Goal: Task Accomplishment & Management: Manage account settings

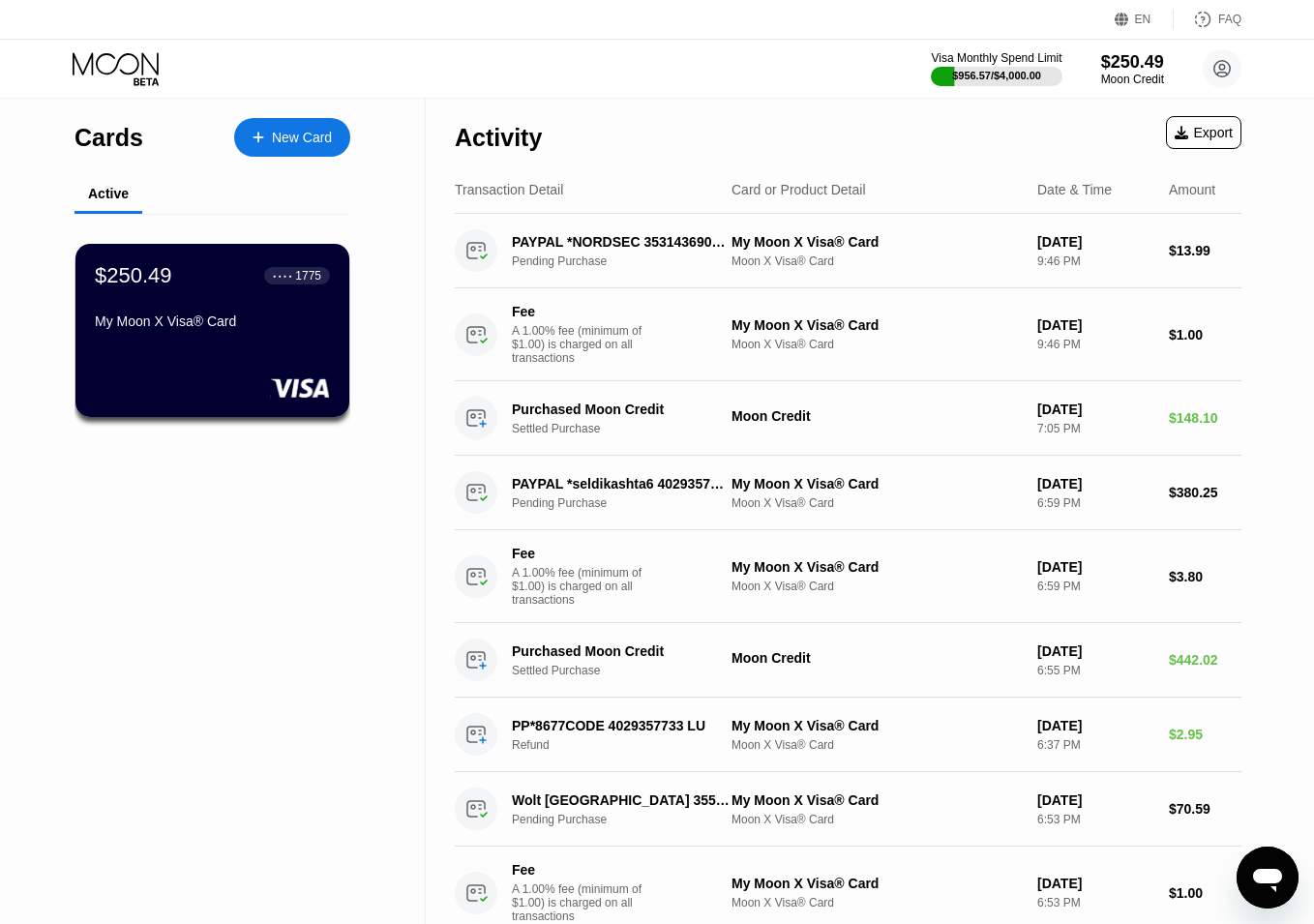
click at [735, 111] on div "Activity Export" at bounding box center [848, 132] width 787 height 68
click at [795, 90] on div "Visa Monthly Spend Limit $956.57 / $4,000.00 $250.49 Moon Credit [PERSON_NAME] …" at bounding box center [657, 69] width 1314 height 58
click at [750, 106] on div "Activity Export" at bounding box center [848, 132] width 787 height 68
click at [771, 129] on div "Activity Export" at bounding box center [848, 132] width 787 height 68
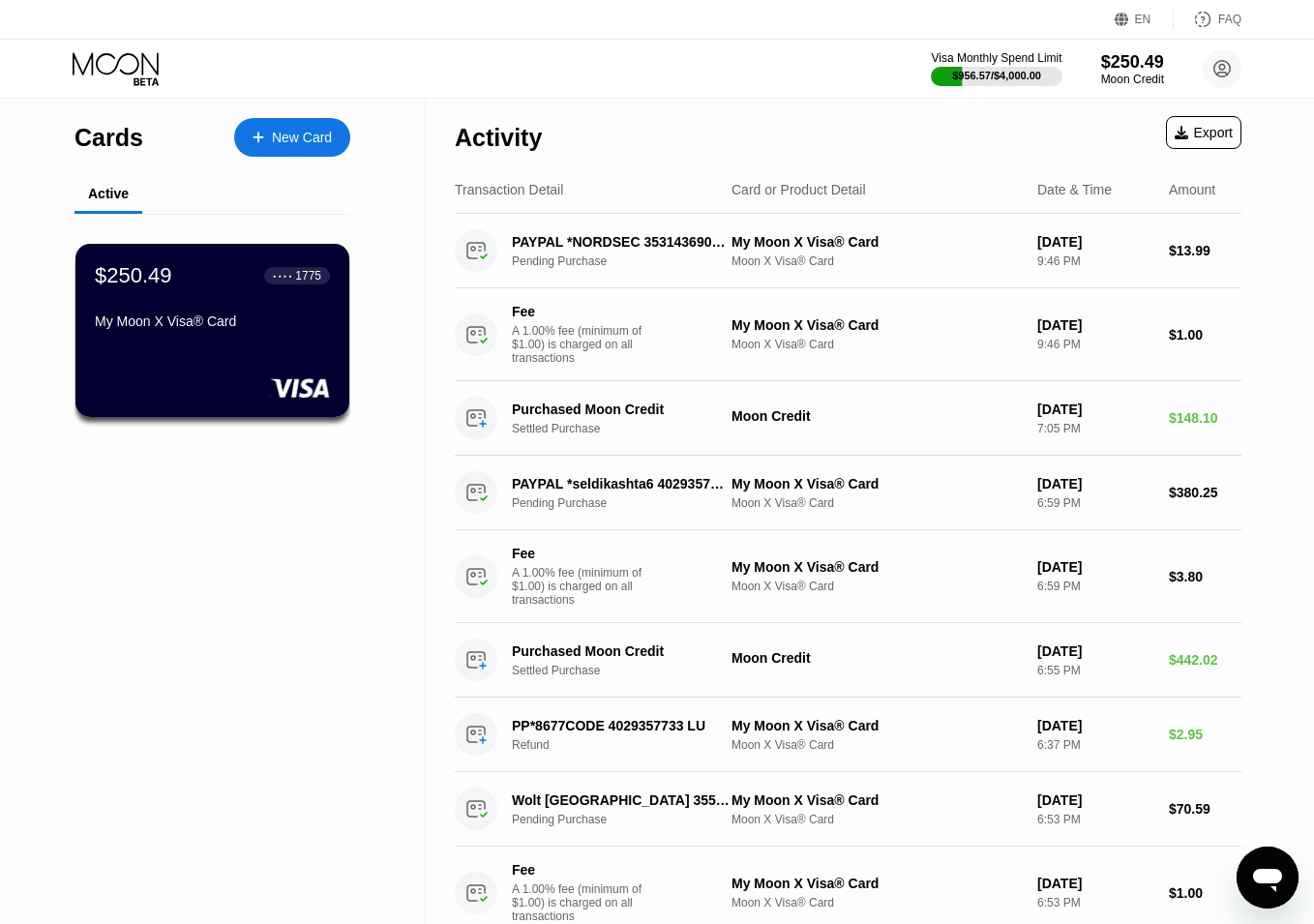
click at [771, 129] on div "Activity Export" at bounding box center [848, 132] width 787 height 68
click at [779, 112] on div "Activity Export" at bounding box center [848, 132] width 787 height 68
click at [222, 321] on div "My Moon X Visa® Card" at bounding box center [211, 321] width 237 height 16
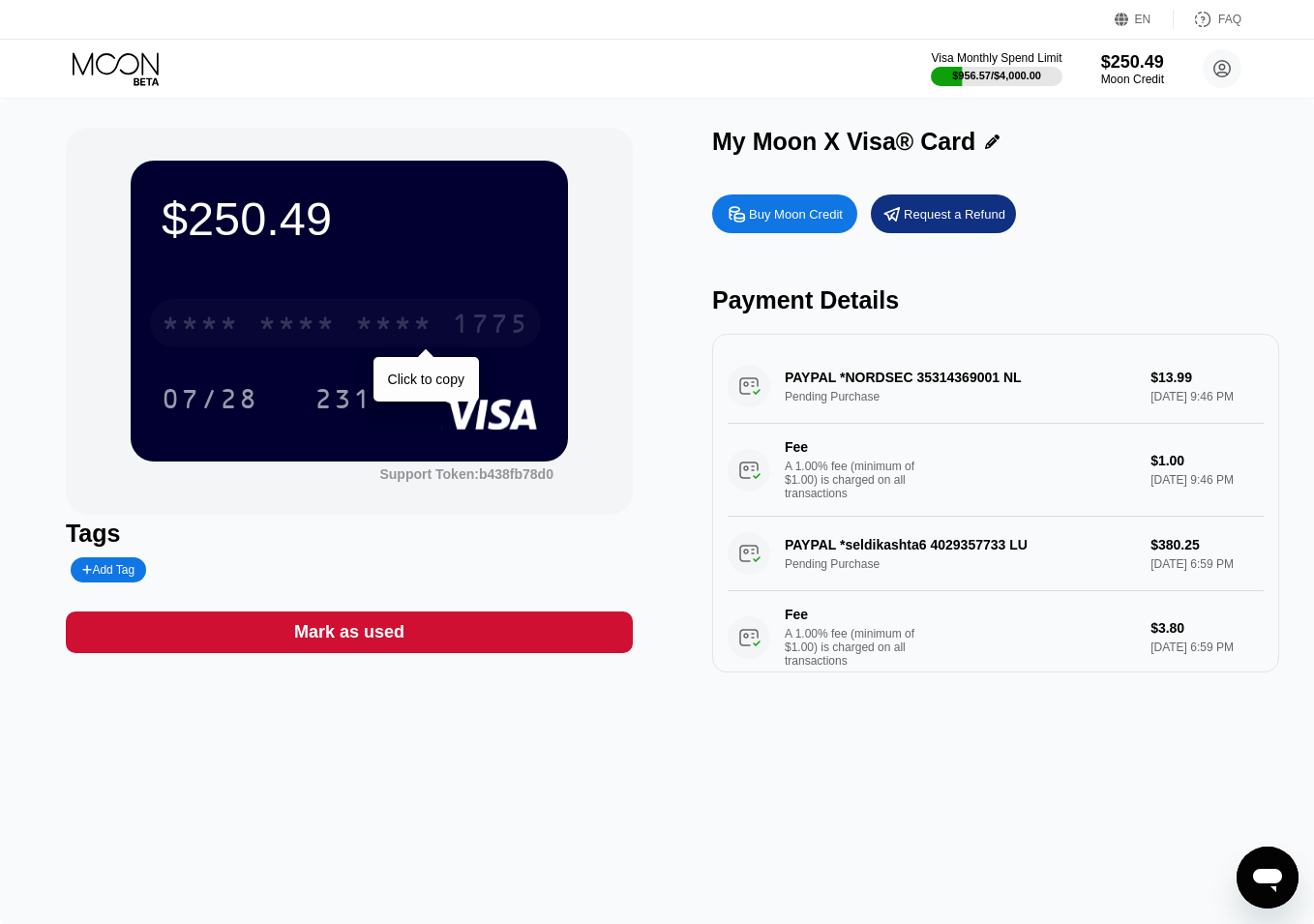
click at [386, 325] on div "* * * *" at bounding box center [394, 326] width 77 height 31
click at [117, 59] on icon at bounding box center [118, 69] width 90 height 34
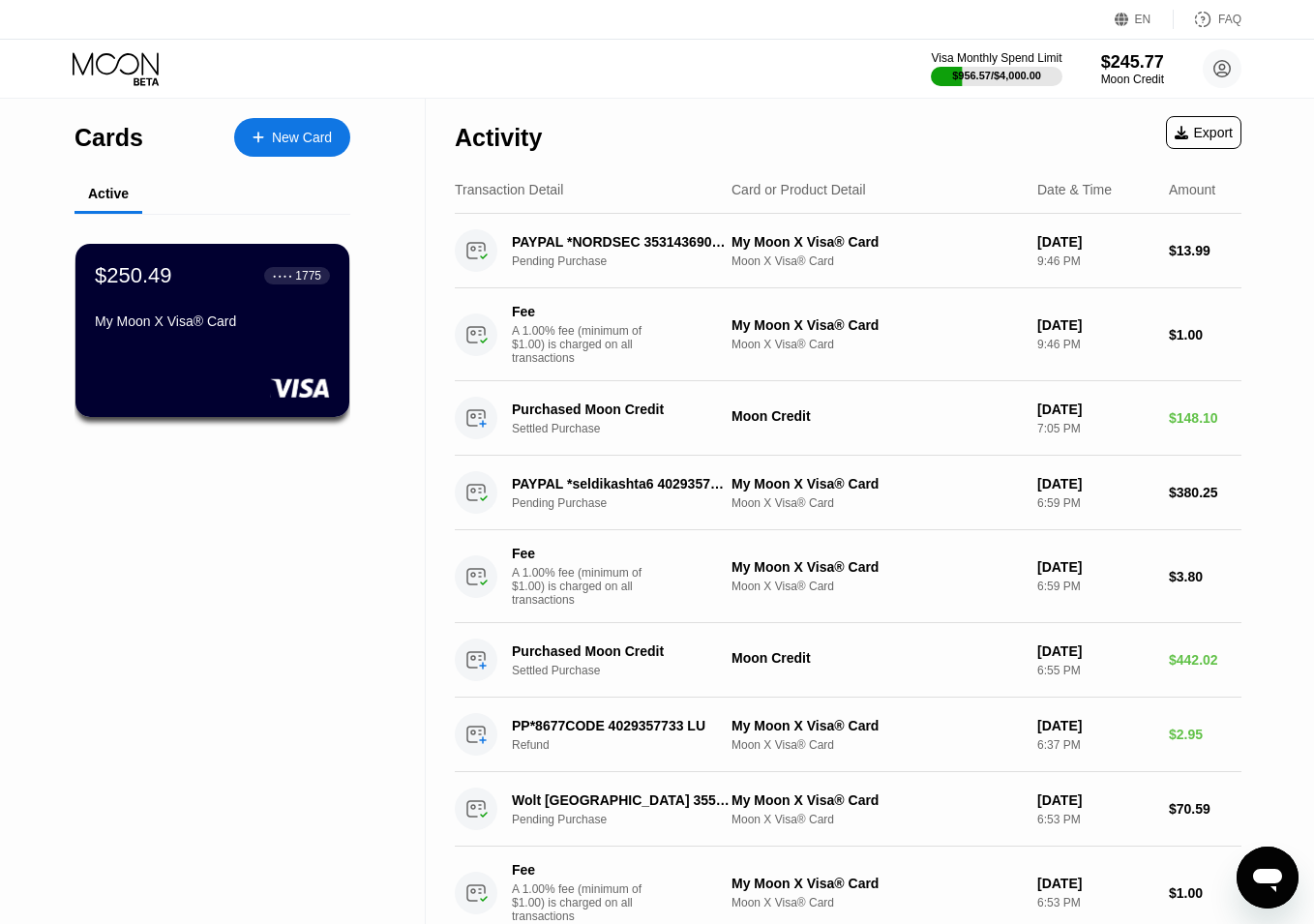
click at [722, 69] on div "Visa Monthly Spend Limit $956.57 / $4,000.00 $245.77 Moon Credit Sokol Topulli …" at bounding box center [657, 69] width 1314 height 58
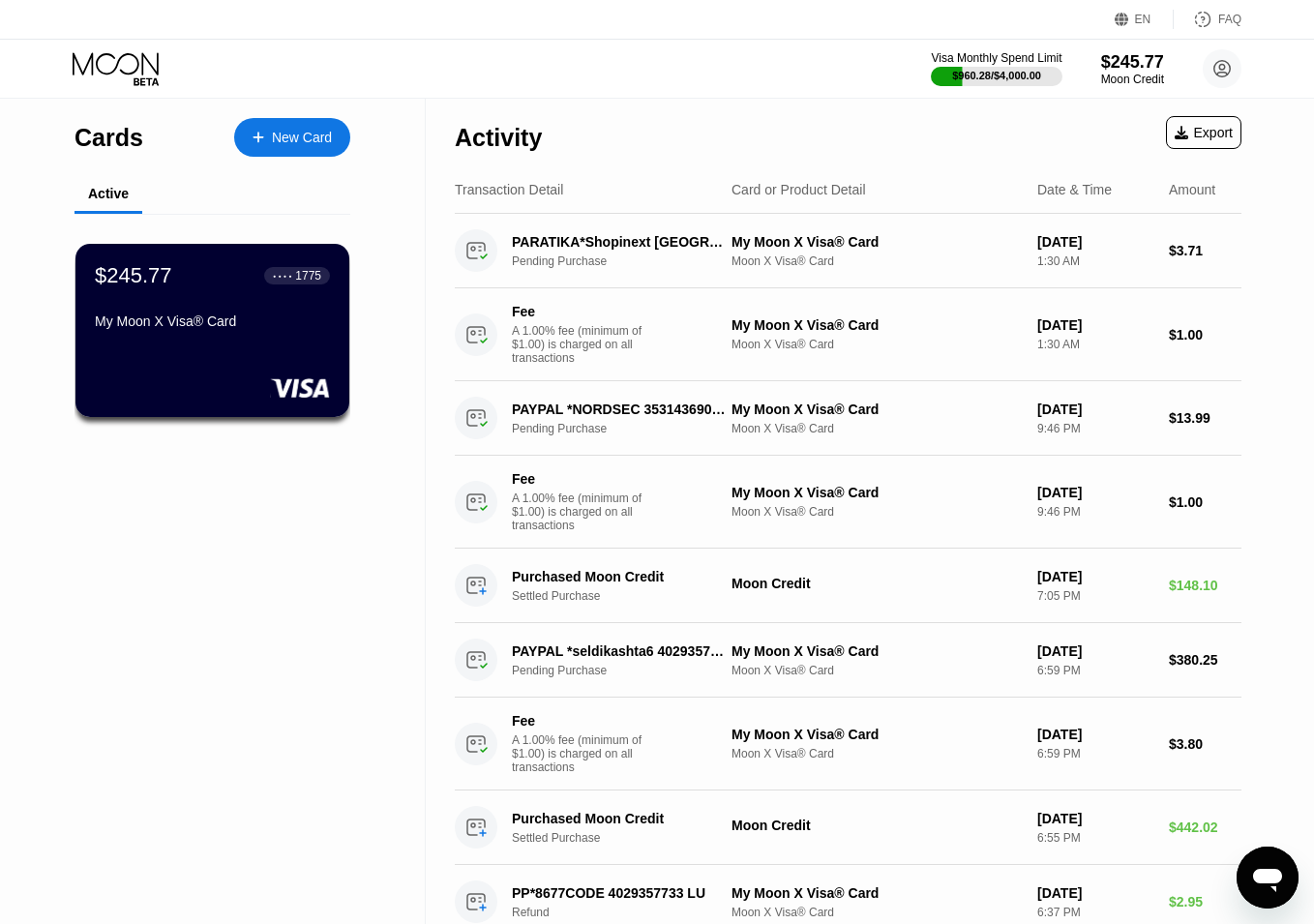
click at [695, 87] on div "Visa Monthly Spend Limit $960.28 / $4,000.00 $245.77 Moon Credit [PERSON_NAME] …" at bounding box center [657, 69] width 1314 height 58
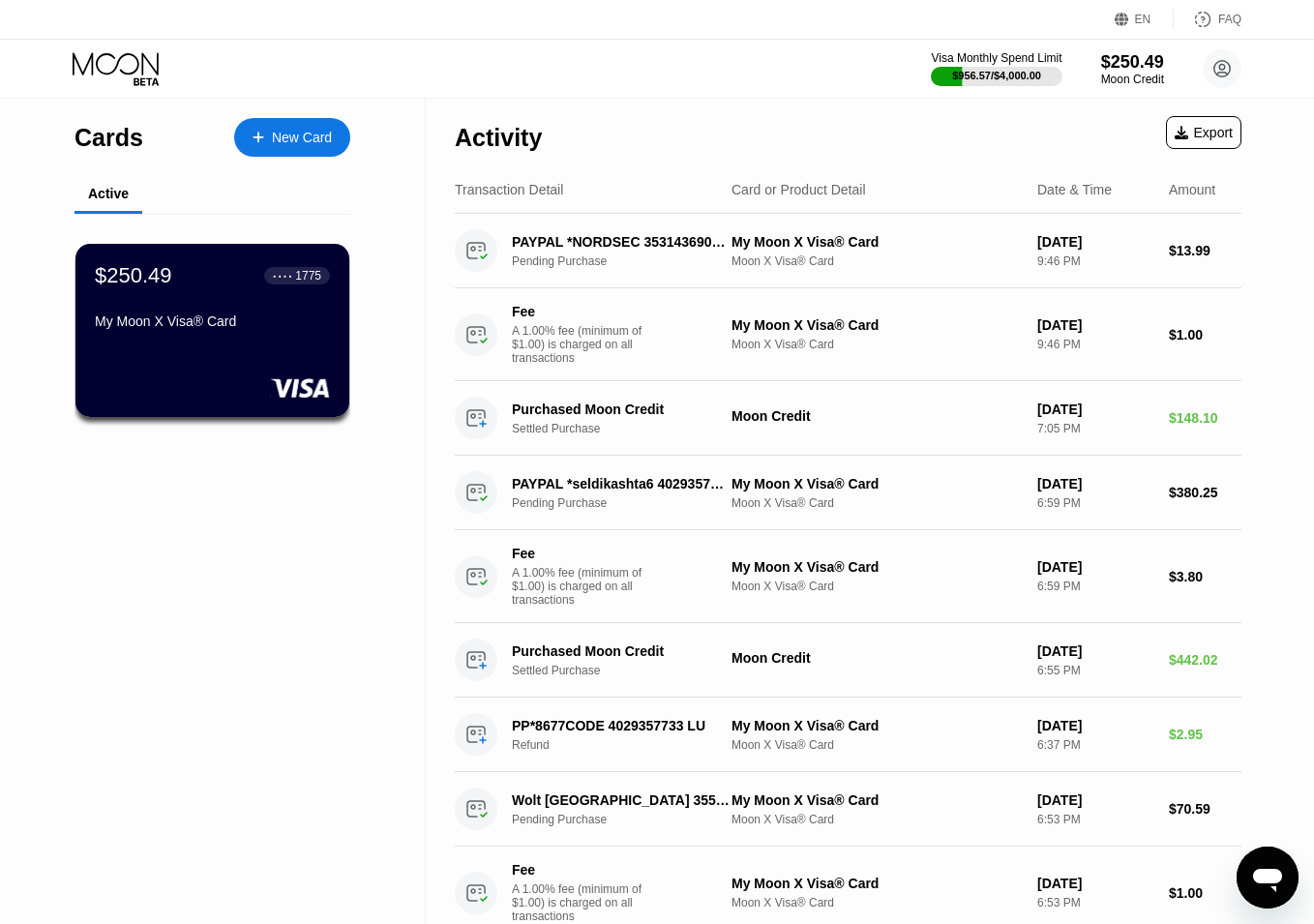
click at [740, 87] on div "Visa Monthly Spend Limit $956.57 / $4,000.00 $250.49 Moon Credit [PERSON_NAME] …" at bounding box center [657, 69] width 1314 height 58
click at [725, 80] on div "Visa Monthly Spend Limit $956.57 / $4,000.00 $250.49 Moon Credit [PERSON_NAME] …" at bounding box center [657, 69] width 1314 height 58
